Goal: Task Accomplishment & Management: Complete application form

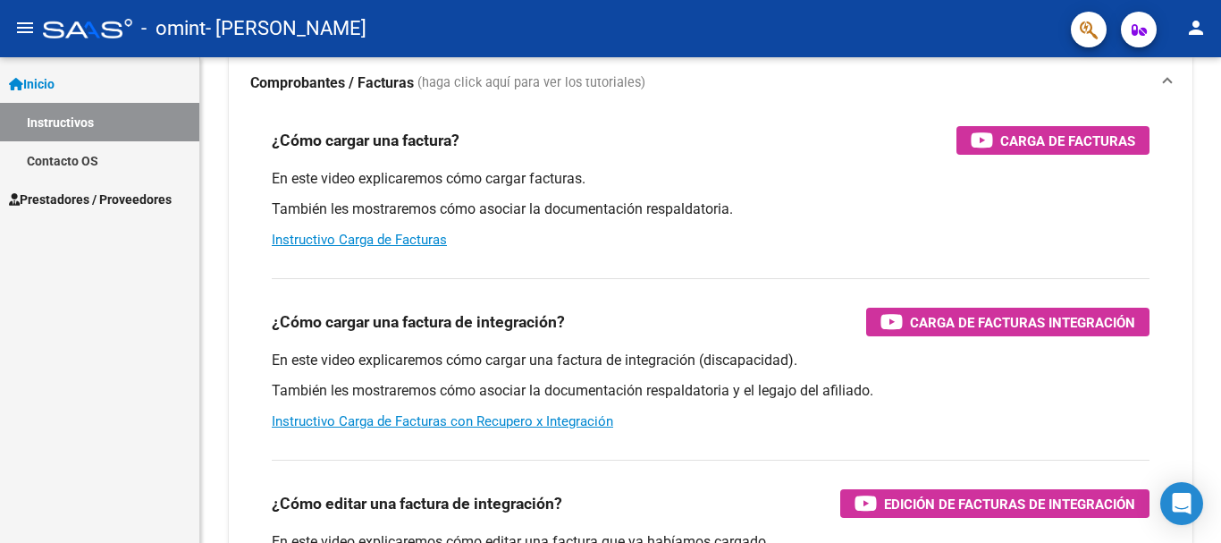
scroll to position [120, 0]
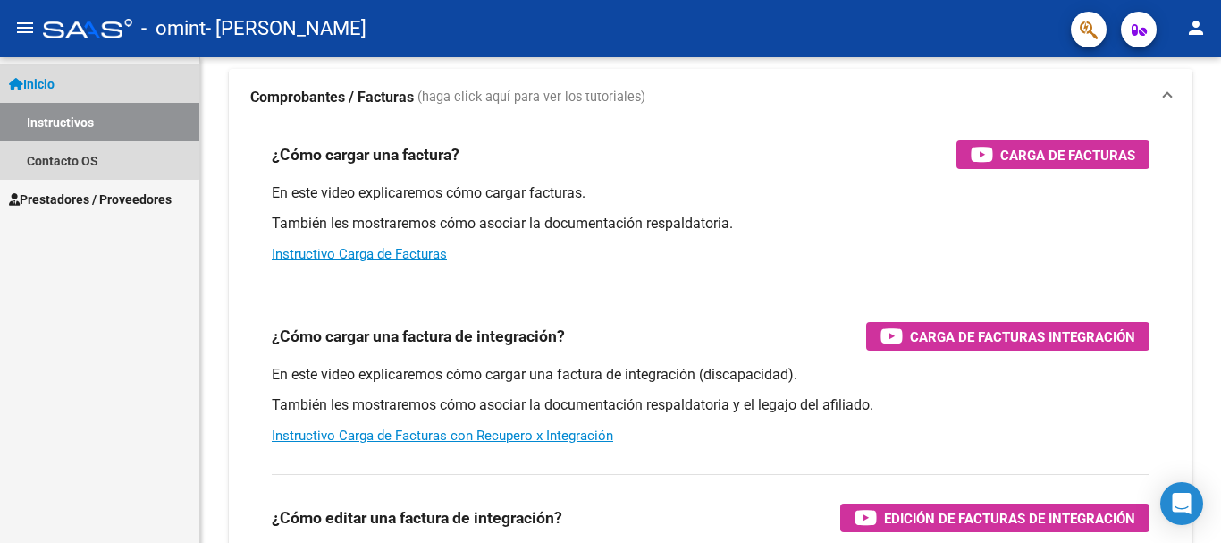
click at [76, 79] on link "Inicio" at bounding box center [99, 83] width 199 height 38
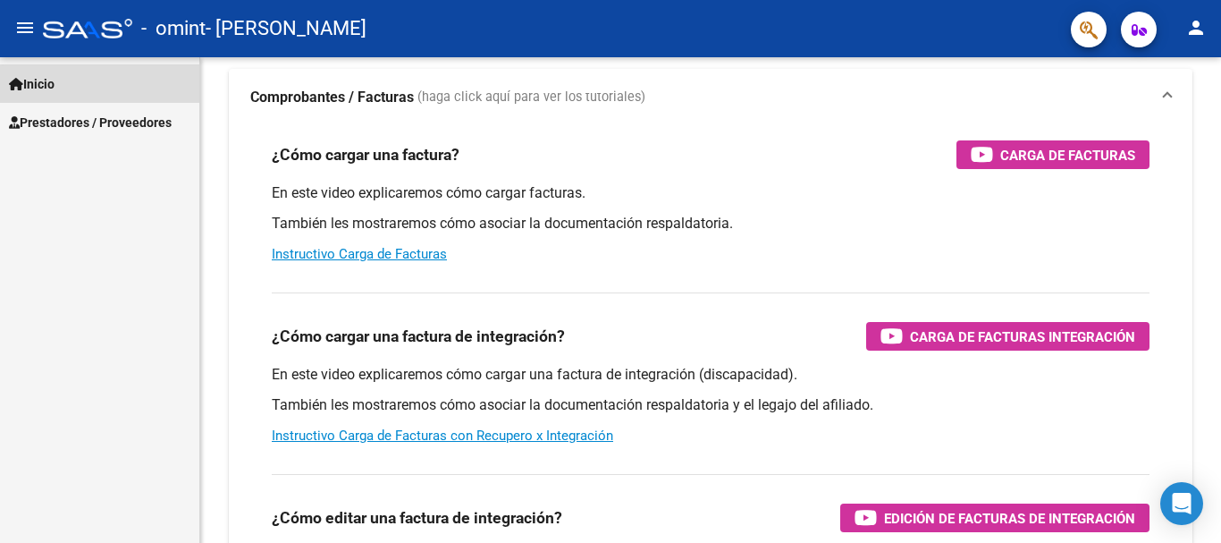
click at [124, 85] on link "Inicio" at bounding box center [99, 83] width 199 height 38
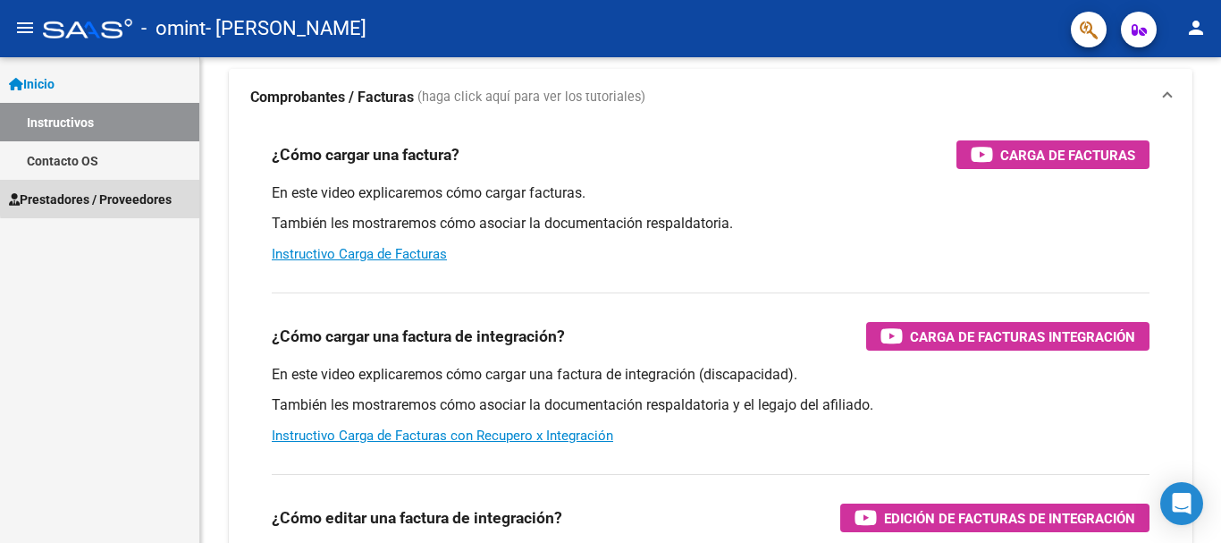
click at [131, 195] on span "Prestadores / Proveedores" at bounding box center [90, 200] width 163 height 20
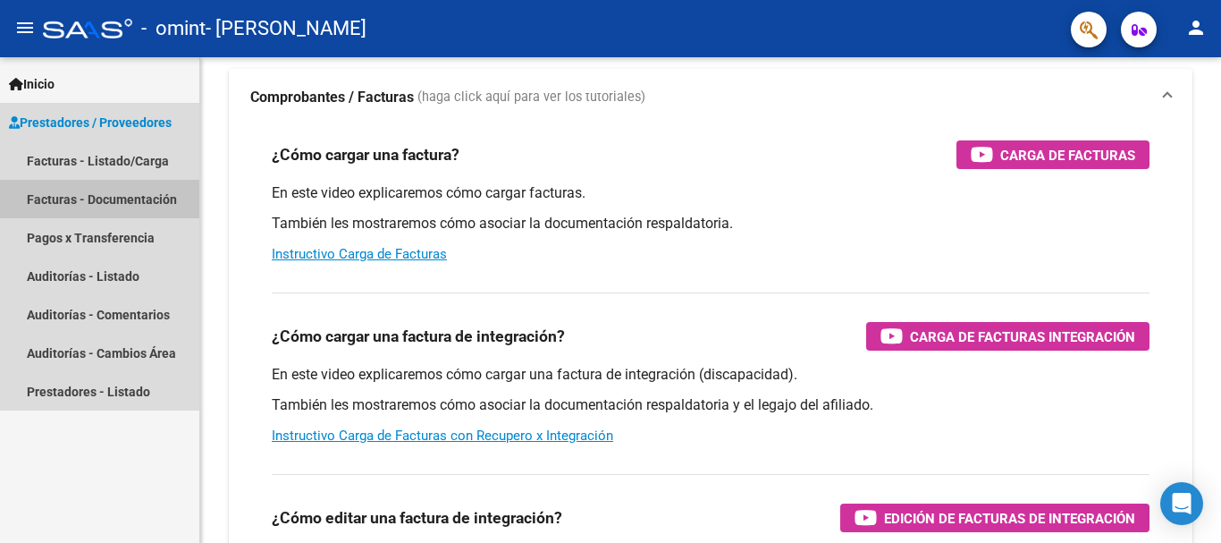
click at [139, 197] on link "Facturas - Documentación" at bounding box center [99, 199] width 199 height 38
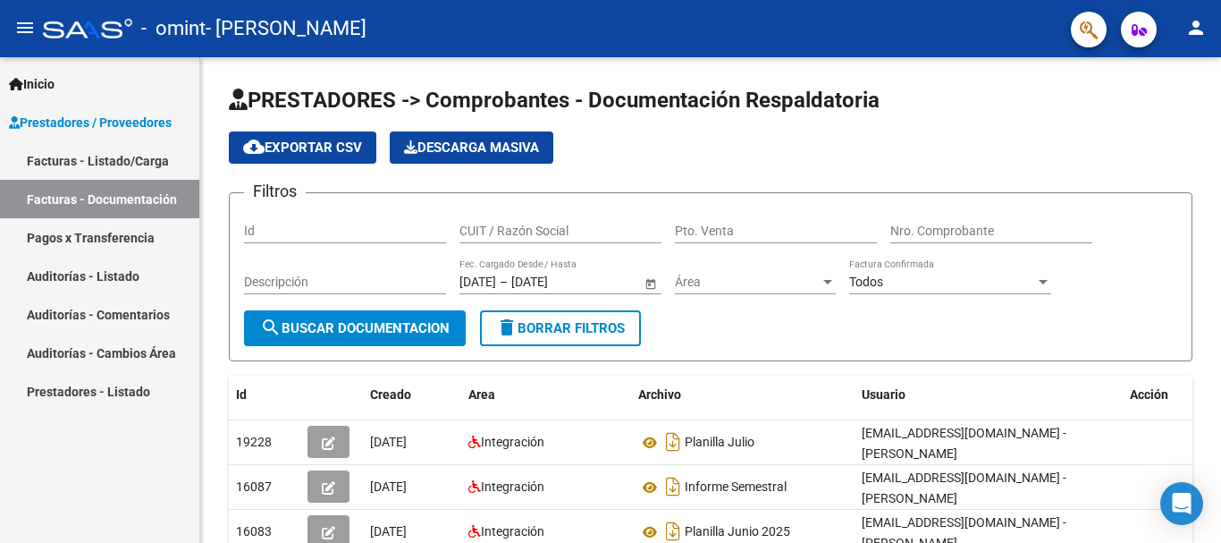
click at [117, 156] on link "Facturas - Listado/Carga" at bounding box center [99, 160] width 199 height 38
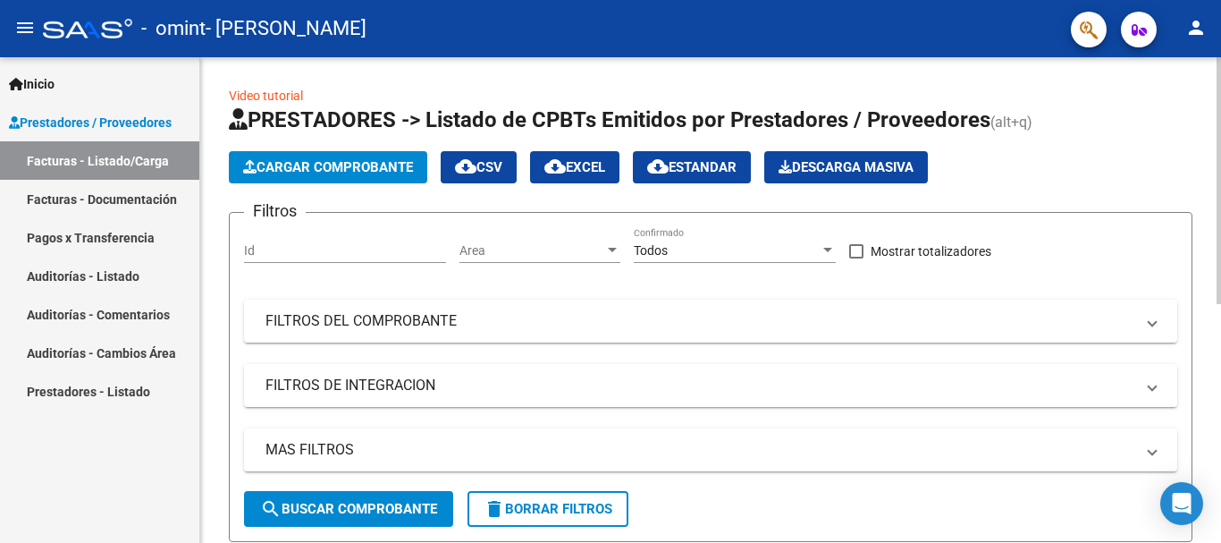
click at [332, 165] on span "Cargar Comprobante" at bounding box center [328, 167] width 170 height 16
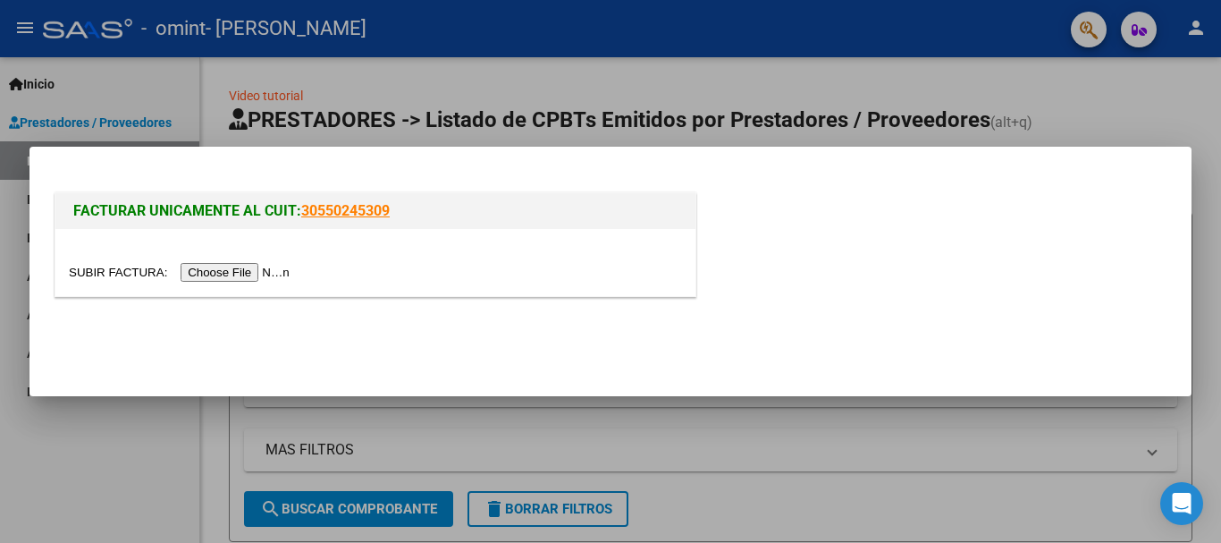
click at [241, 269] on input "file" at bounding box center [182, 272] width 226 height 19
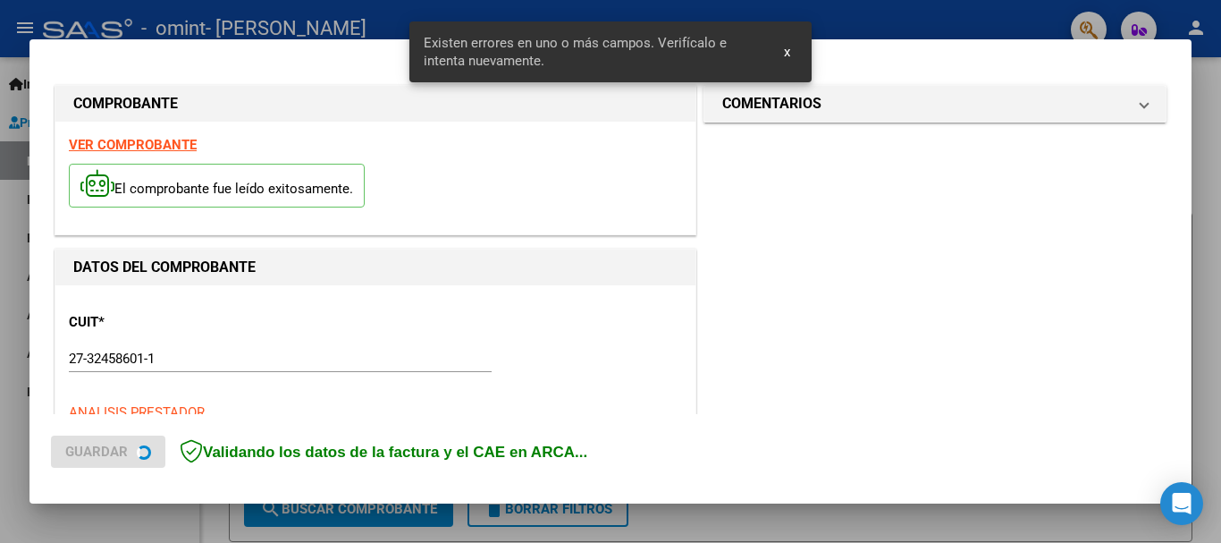
scroll to position [413, 0]
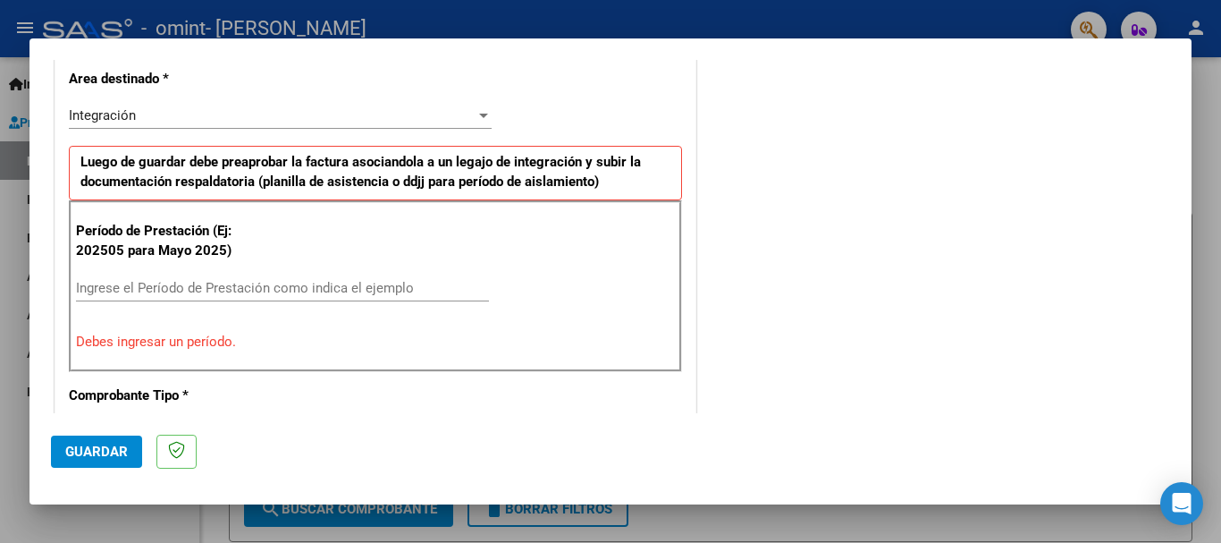
click at [181, 332] on p "Debes ingresar un período." at bounding box center [375, 342] width 599 height 21
click at [168, 280] on input "Ingrese el Período de Prestación como indica el ejemplo" at bounding box center [282, 288] width 413 height 16
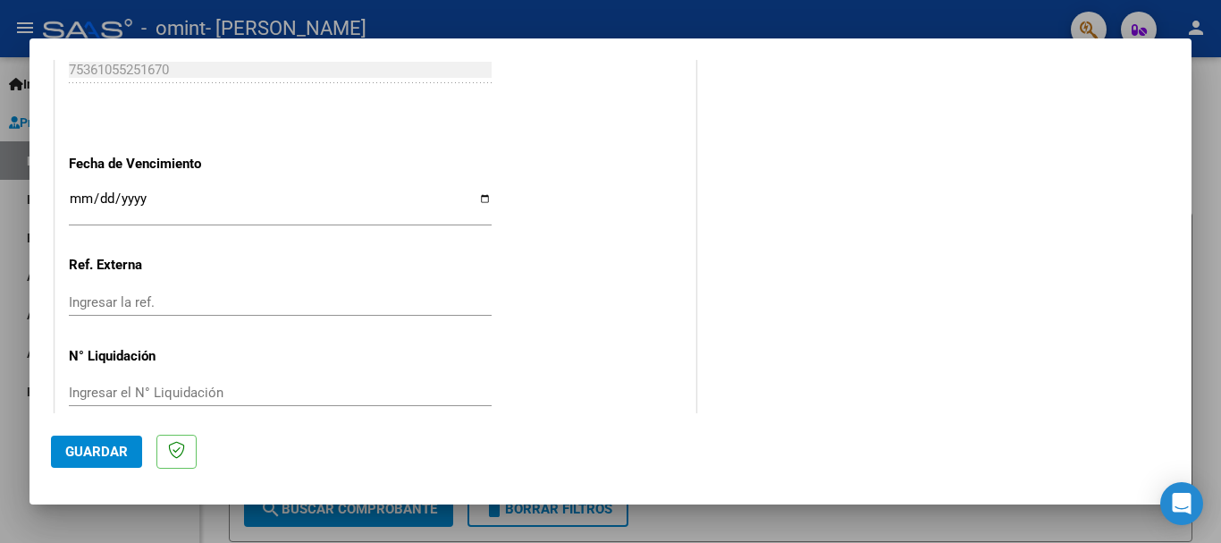
scroll to position [1220, 0]
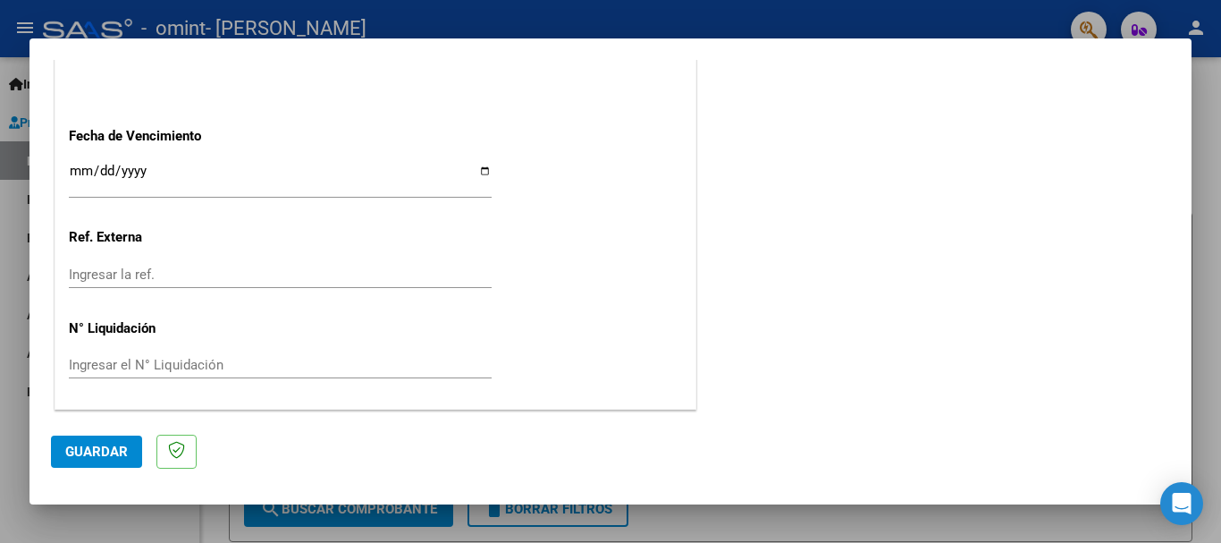
type input "202508"
click at [88, 454] on span "Guardar" at bounding box center [96, 451] width 63 height 16
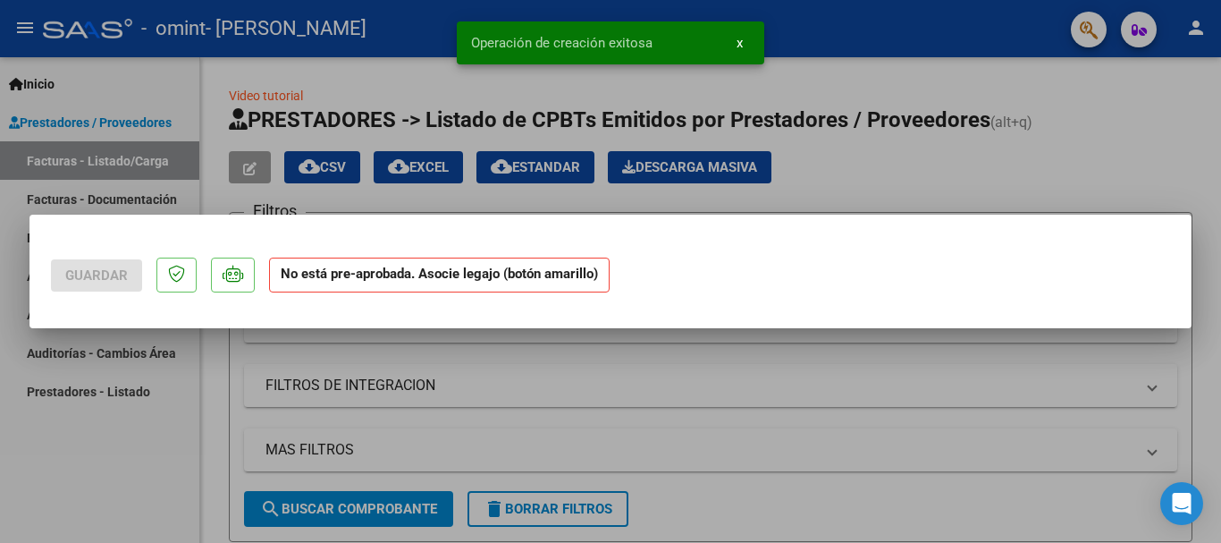
scroll to position [0, 0]
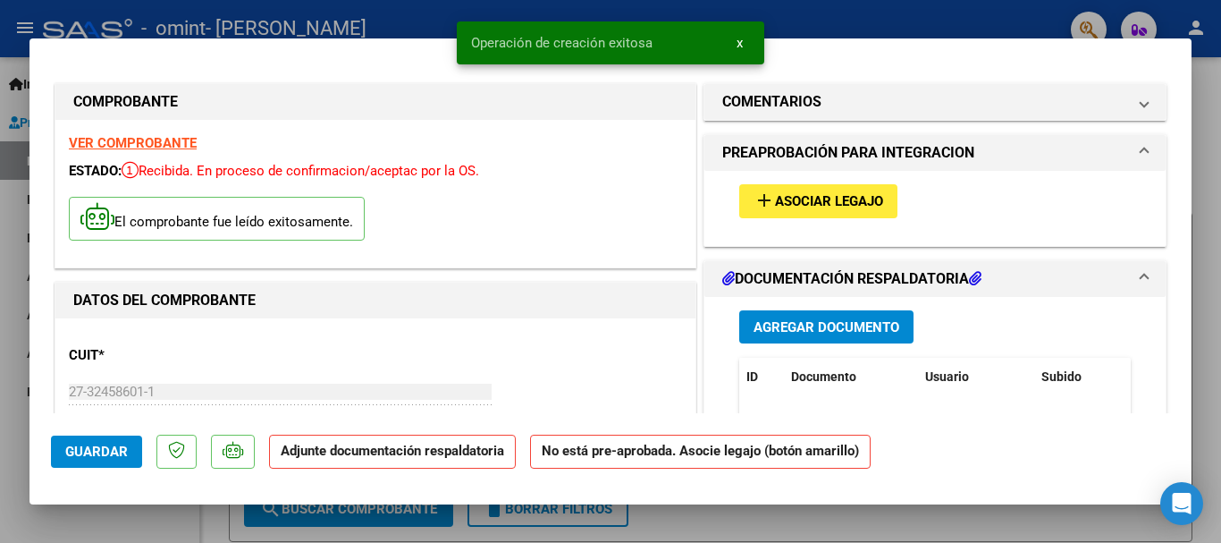
click at [799, 207] on span "Asociar Legajo" at bounding box center [829, 202] width 108 height 16
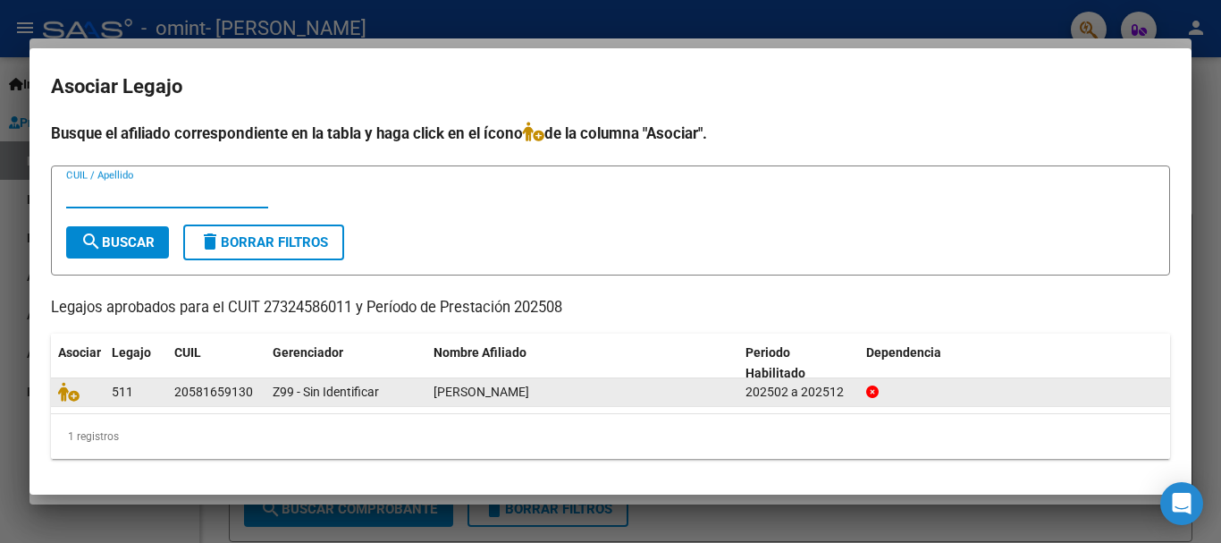
click at [154, 391] on div "511" at bounding box center [136, 392] width 48 height 21
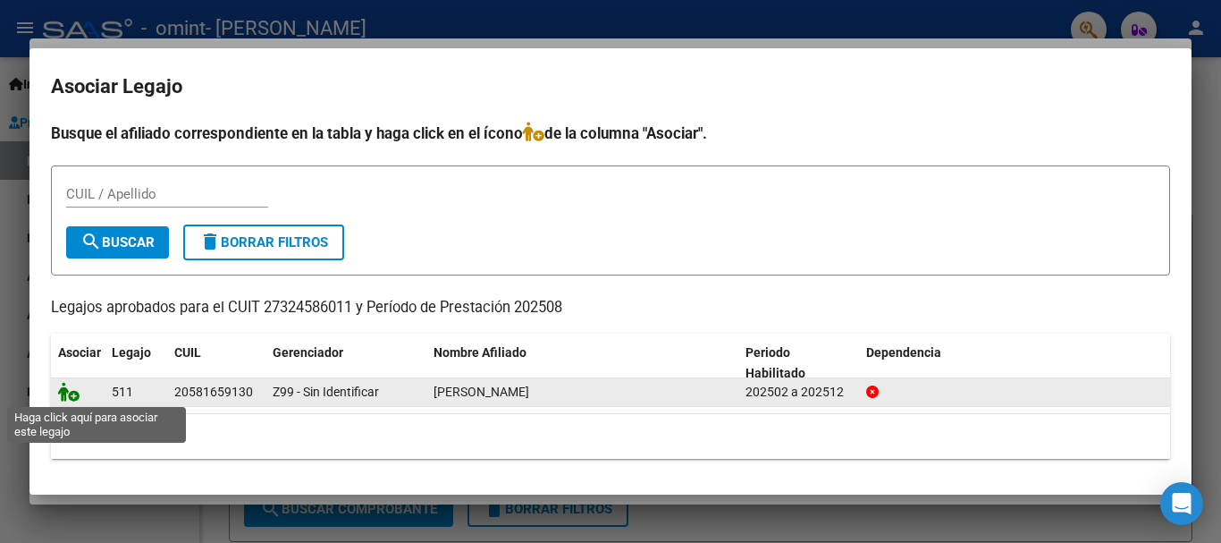
click at [65, 393] on icon at bounding box center [68, 392] width 21 height 20
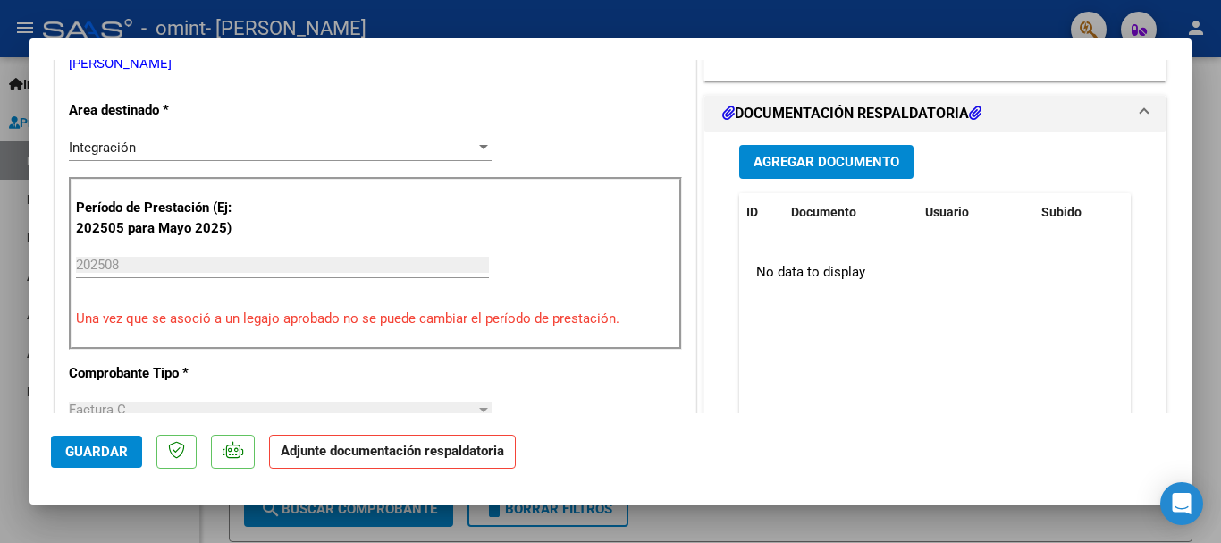
scroll to position [179, 0]
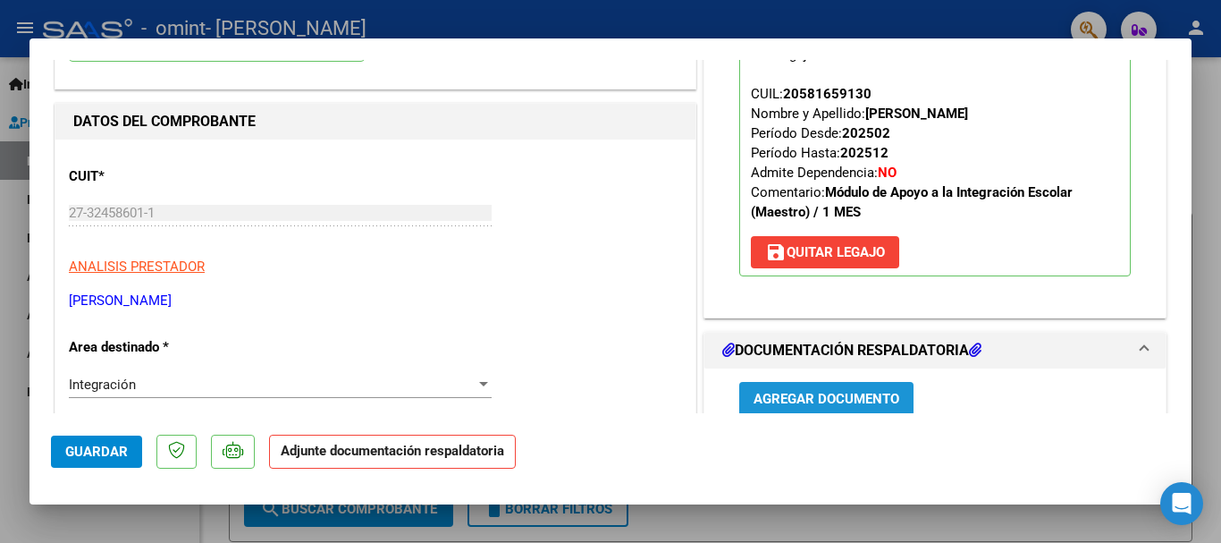
click at [855, 407] on span "Agregar Documento" at bounding box center [827, 400] width 146 height 16
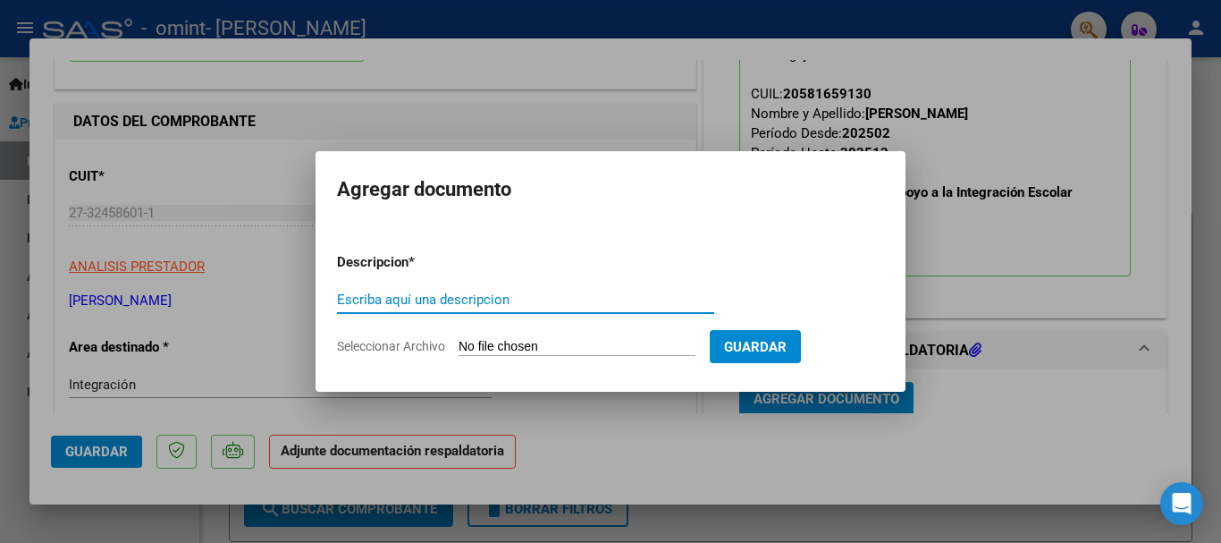
click at [451, 300] on input "Escriba aquí una descripcion" at bounding box center [525, 299] width 377 height 16
click at [428, 299] on input "Escriba aquí una descripcion" at bounding box center [525, 299] width 377 height 16
type input "planilla de firma [DATE]"
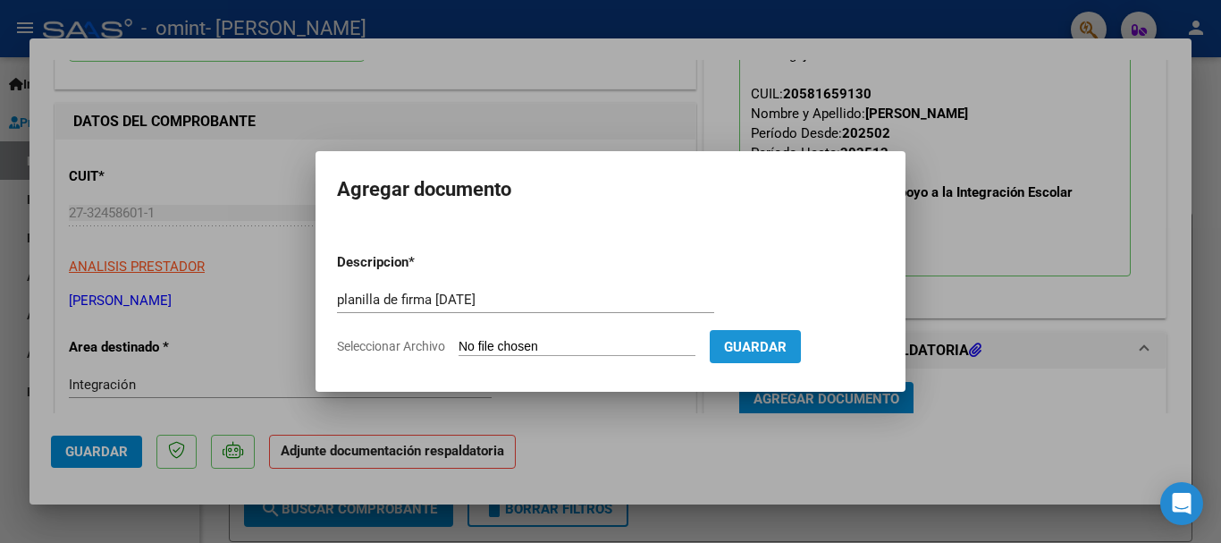
click at [778, 350] on span "Guardar" at bounding box center [755, 347] width 63 height 16
click at [505, 343] on input "Seleccionar Archivo" at bounding box center [577, 347] width 237 height 17
type input "C:\fakepath\planilla [DATE].pdf"
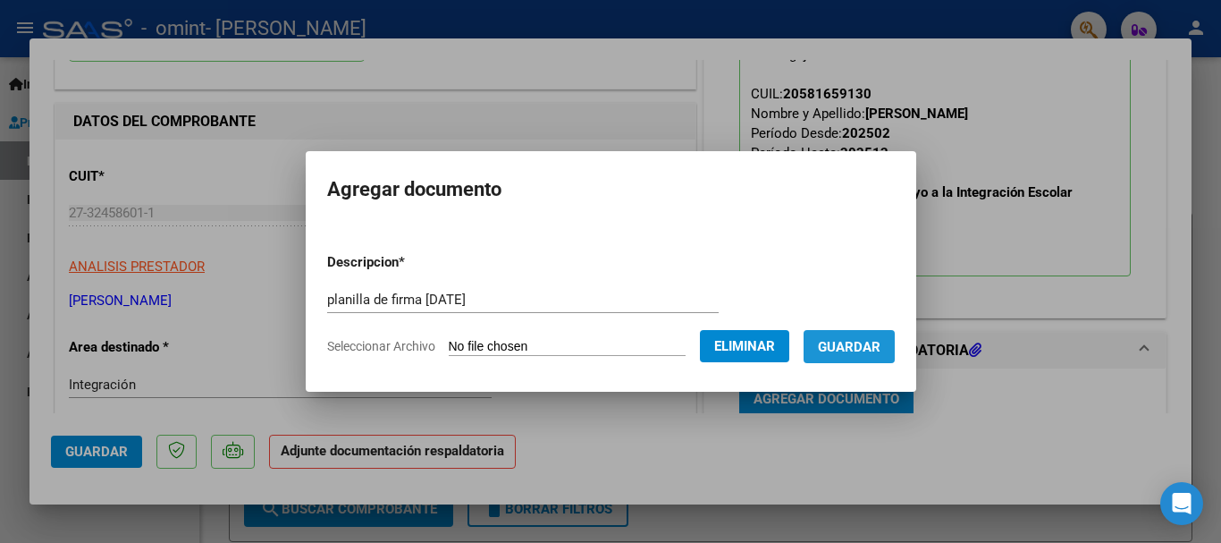
click at [875, 341] on span "Guardar" at bounding box center [849, 347] width 63 height 16
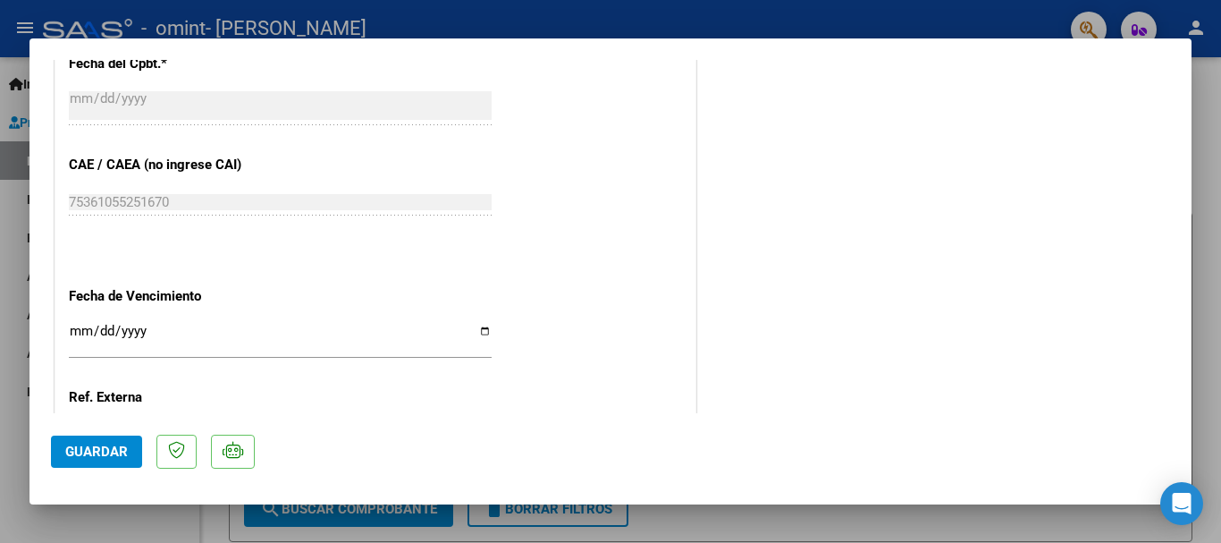
scroll to position [1247, 0]
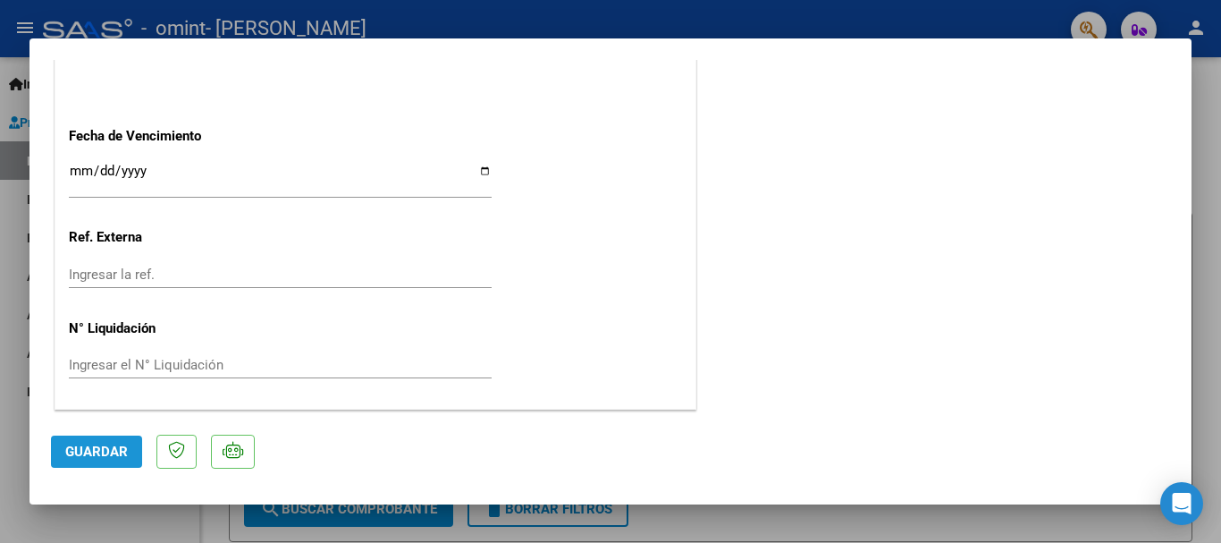
click at [92, 444] on span "Guardar" at bounding box center [96, 451] width 63 height 16
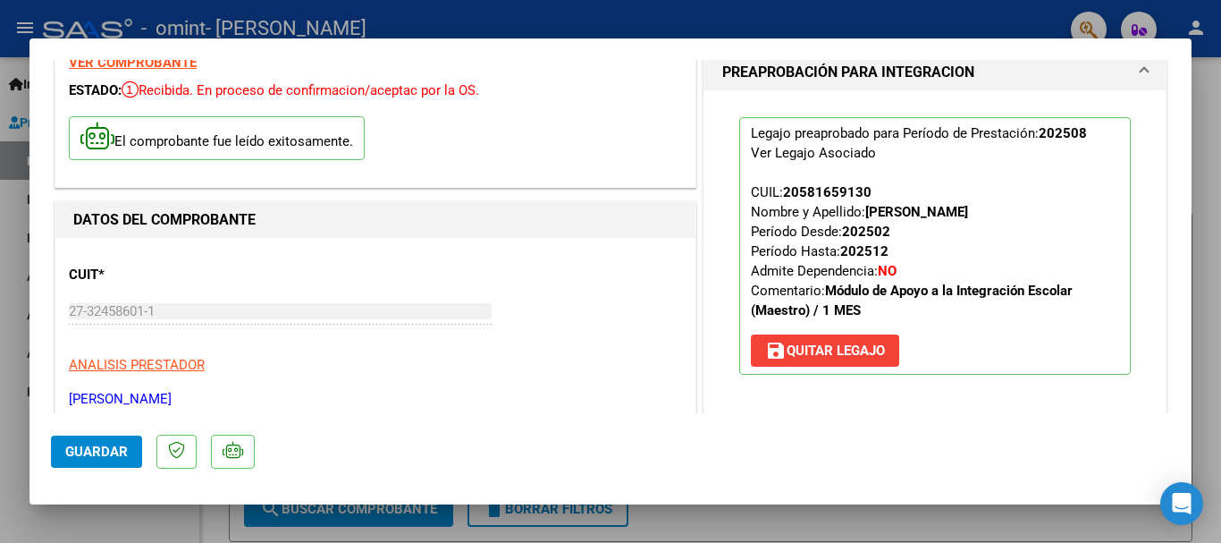
scroll to position [0, 0]
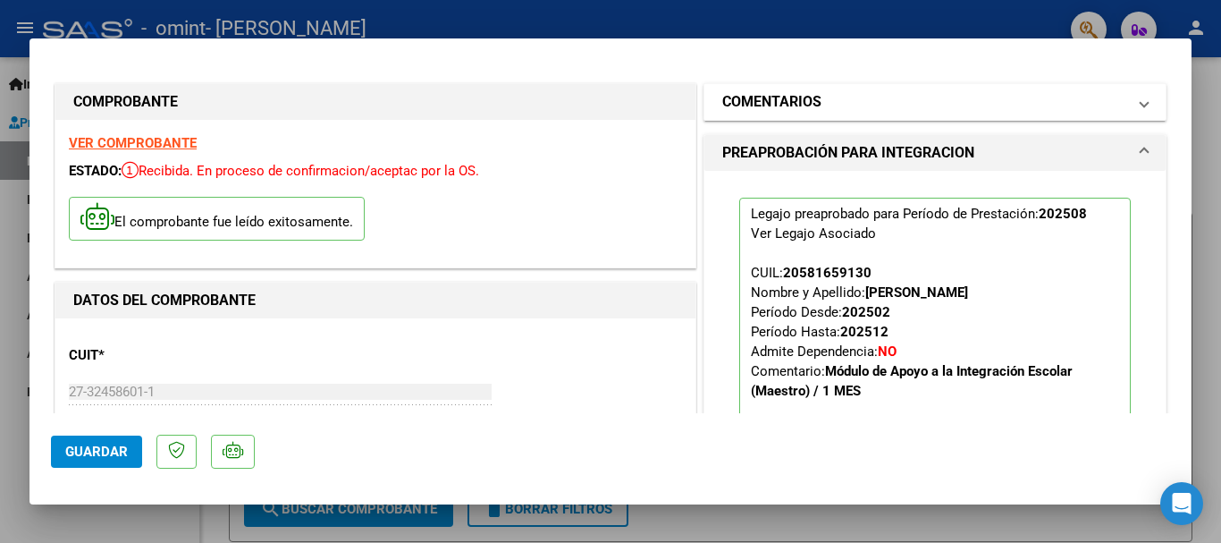
click at [1135, 110] on mat-expansion-panel-header "COMENTARIOS" at bounding box center [935, 102] width 461 height 36
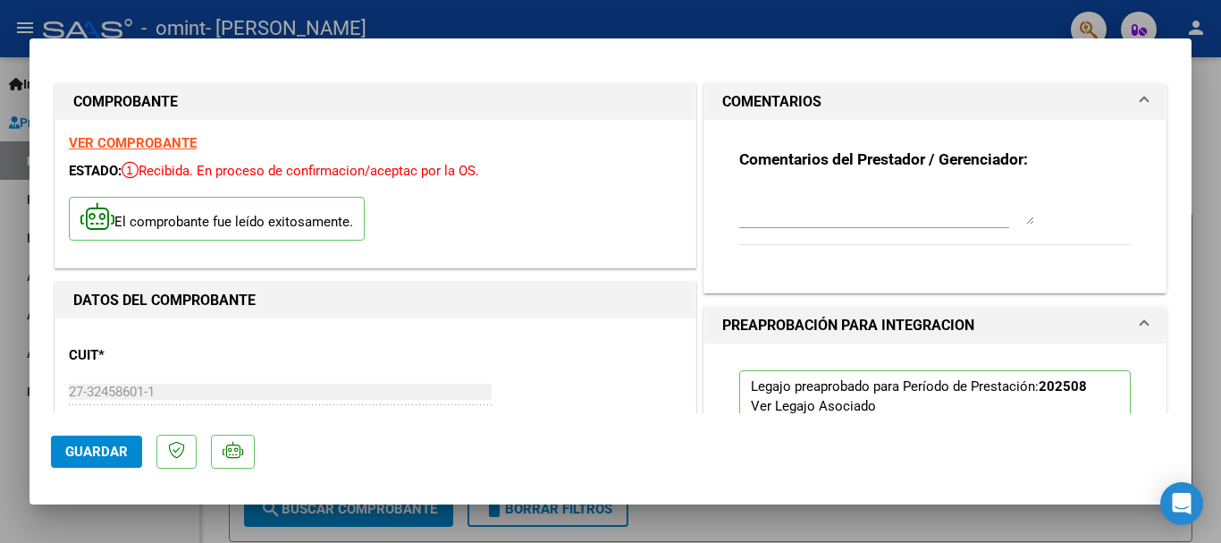
click at [1141, 91] on span at bounding box center [1144, 101] width 7 height 21
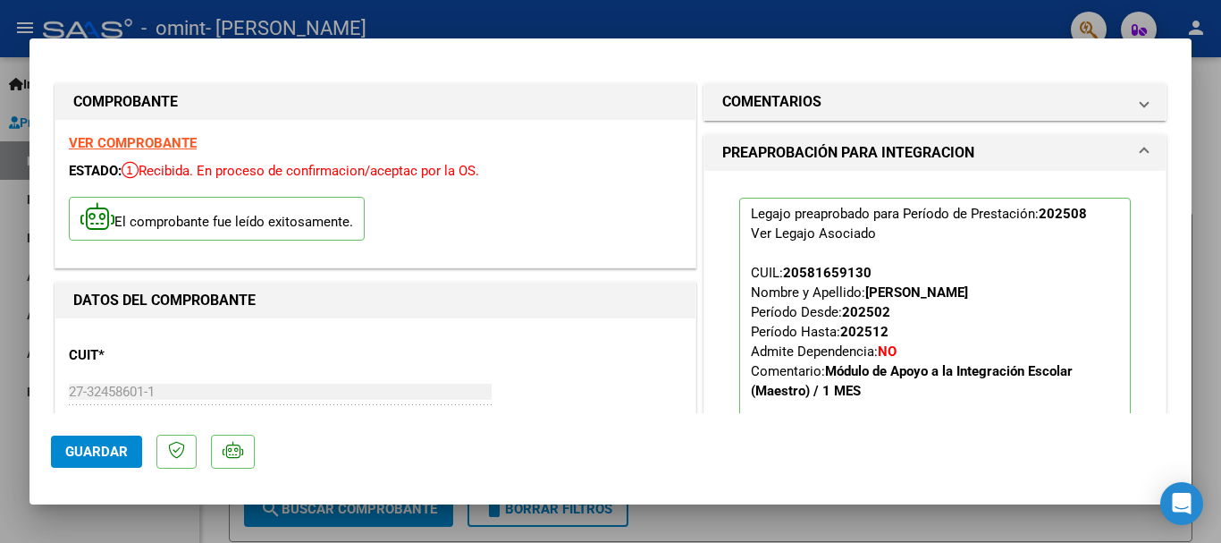
click at [1220, 189] on div at bounding box center [610, 271] width 1221 height 543
type input "$ 0,00"
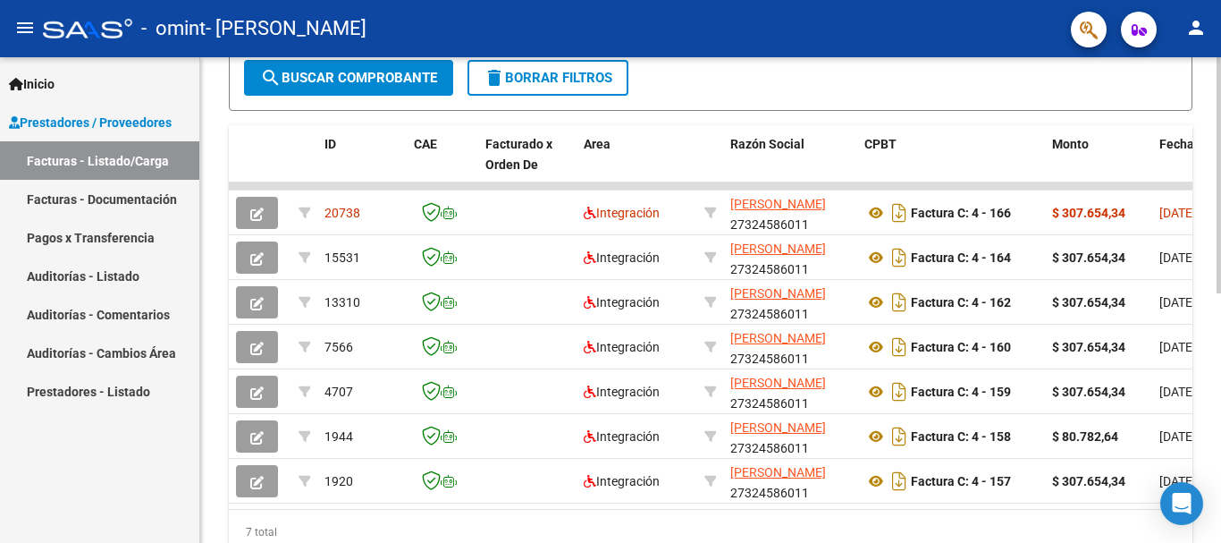
scroll to position [421, 0]
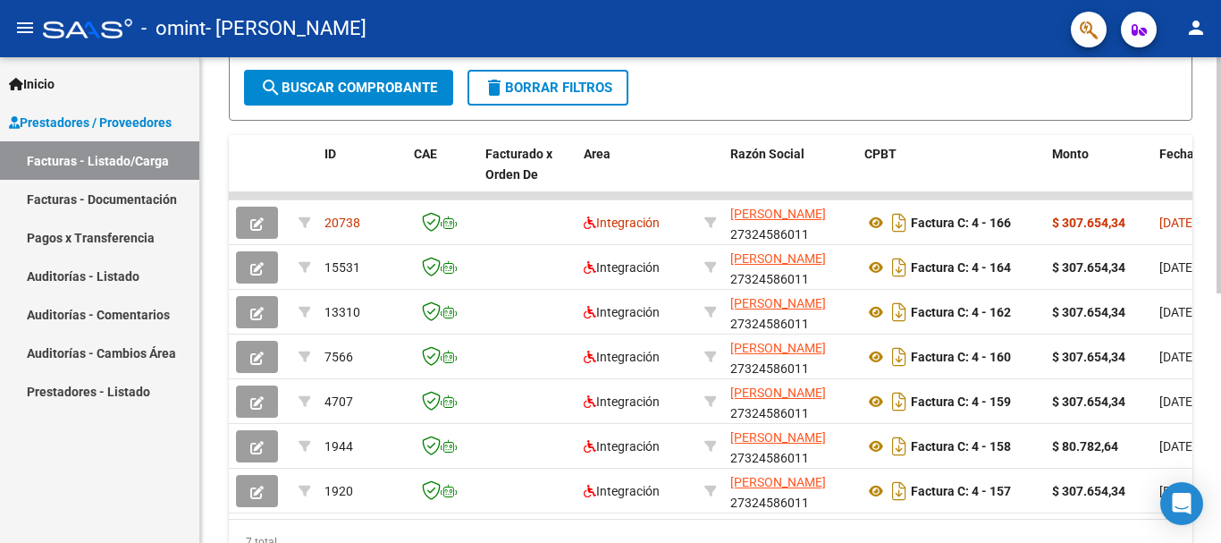
click at [1220, 319] on div at bounding box center [1219, 385] width 4 height 236
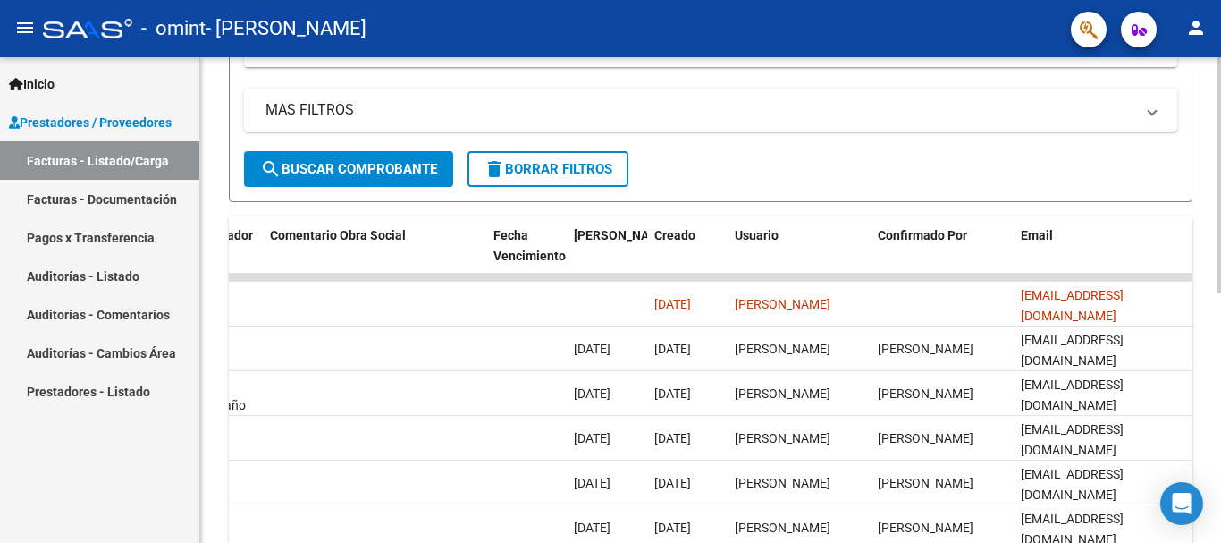
scroll to position [289, 0]
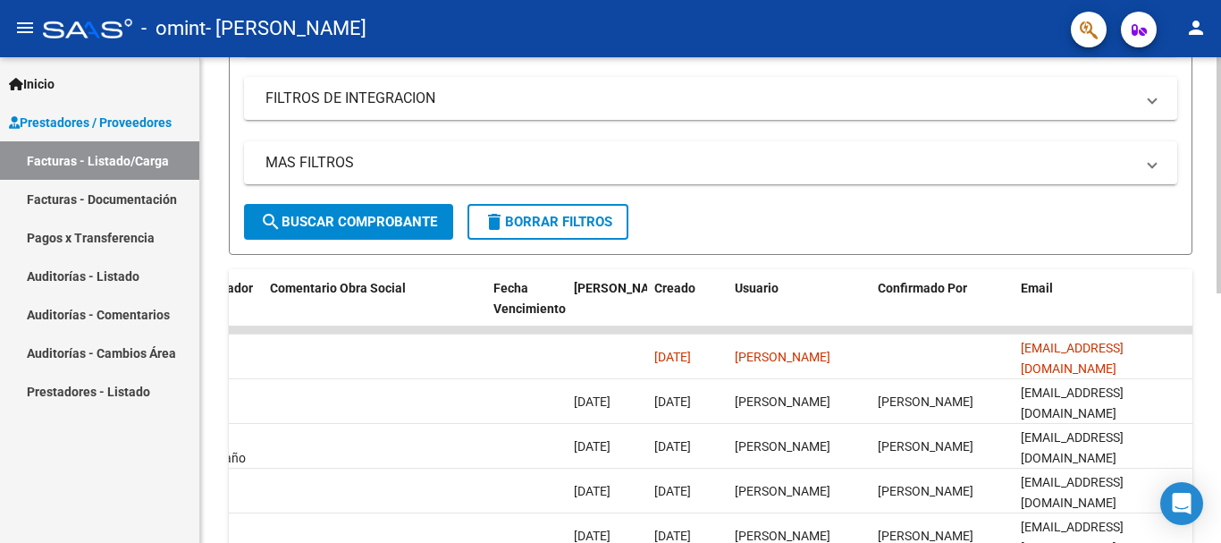
click at [1187, 258] on div "Video tutorial PRESTADORES -> Listado de CPBTs Emitidos por Prestadores / Prove…" at bounding box center [713, 262] width 1026 height 985
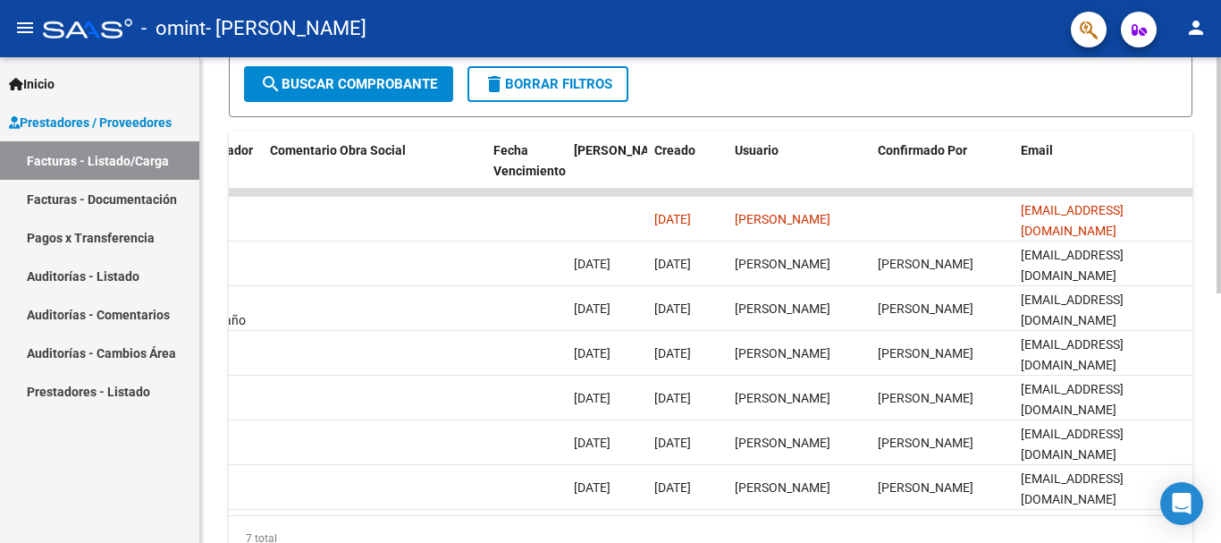
scroll to position [430, 0]
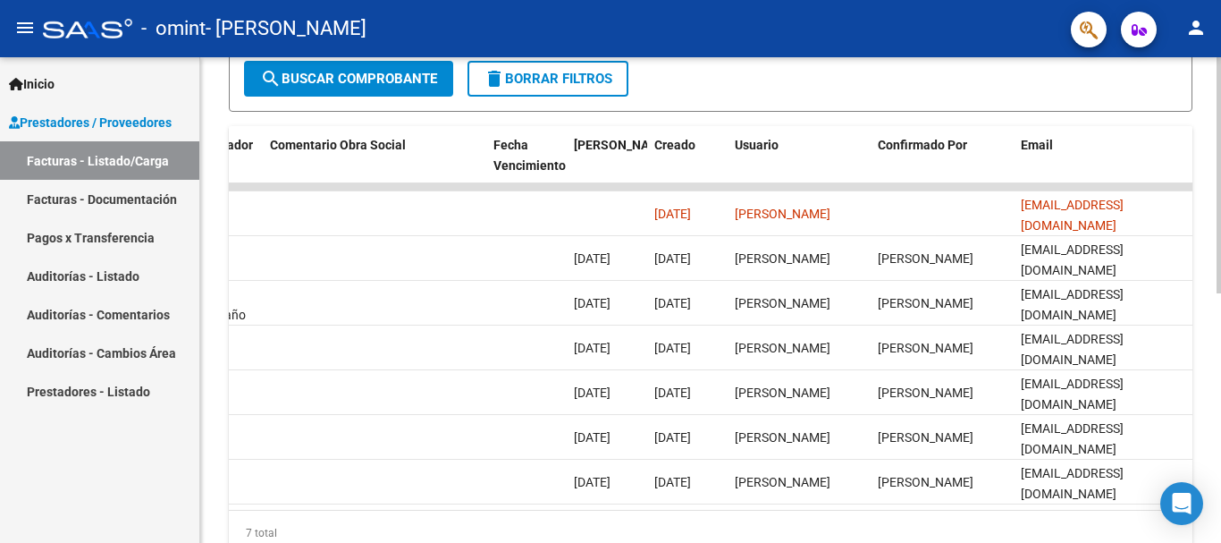
click at [1220, 340] on div at bounding box center [1219, 390] width 4 height 236
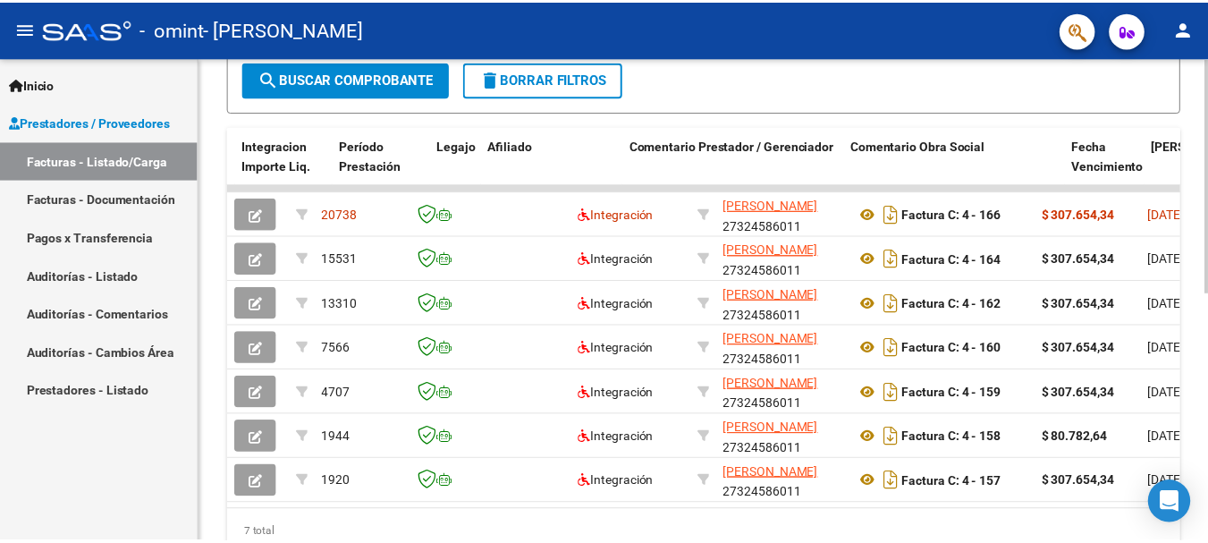
scroll to position [0, 2217]
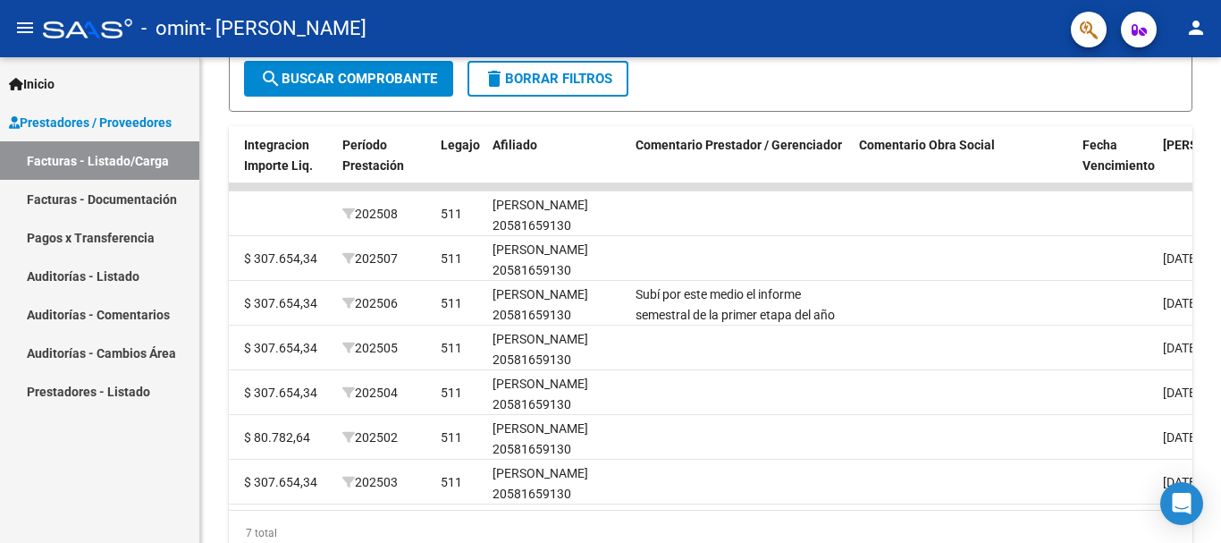
click at [136, 148] on link "Facturas - Listado/Carga" at bounding box center [99, 160] width 199 height 38
click at [1194, 26] on mat-icon "person" at bounding box center [1196, 27] width 21 height 21
click at [1167, 120] on button "exit_to_app Salir" at bounding box center [1159, 118] width 109 height 43
